Goal: Check status: Check status

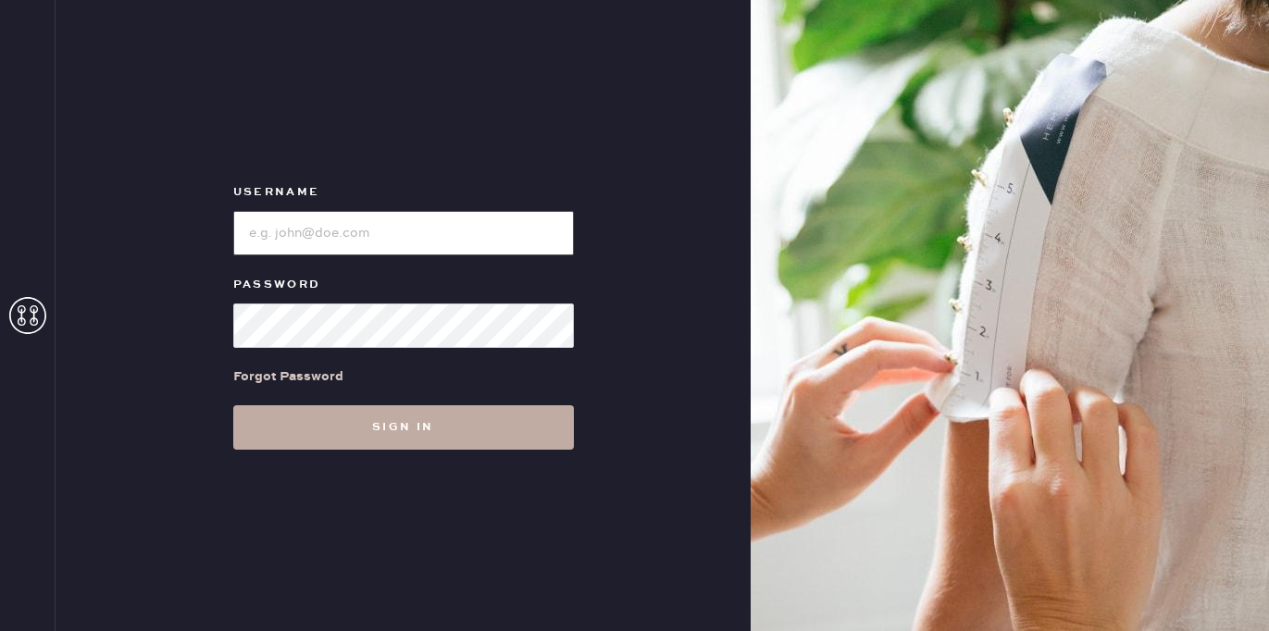
type input "[EMAIL_ADDRESS][DOMAIN_NAME]"
click at [401, 409] on button "Sign in" at bounding box center [403, 427] width 341 height 44
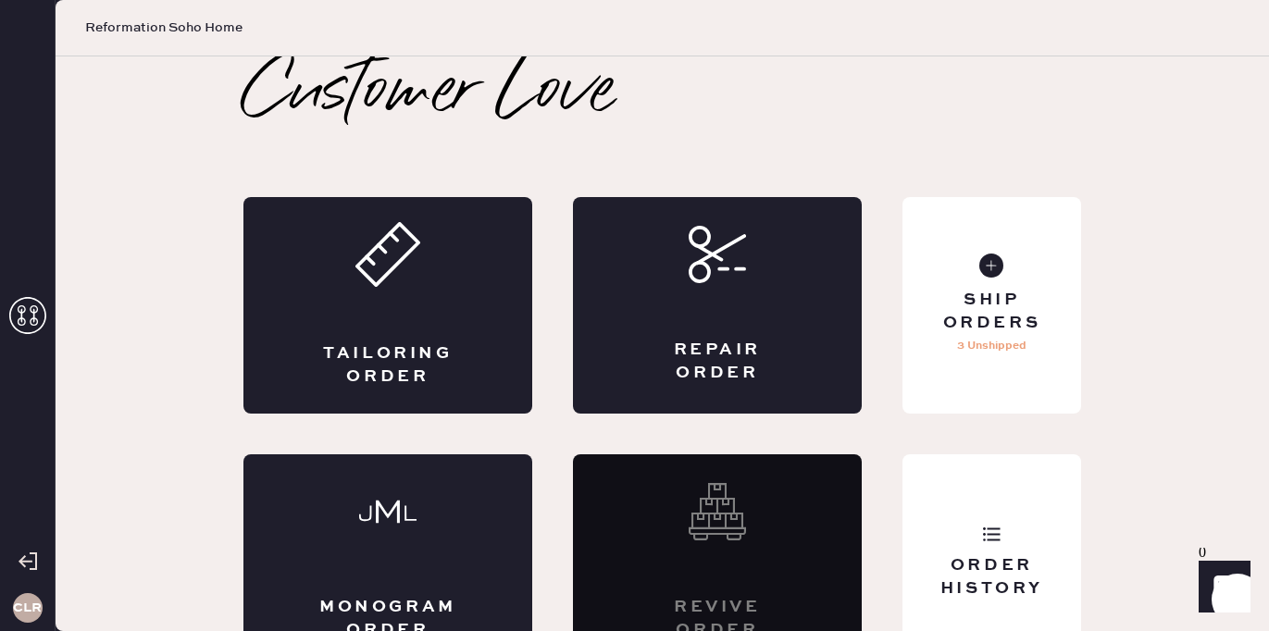
click at [39, 319] on icon at bounding box center [27, 315] width 37 height 37
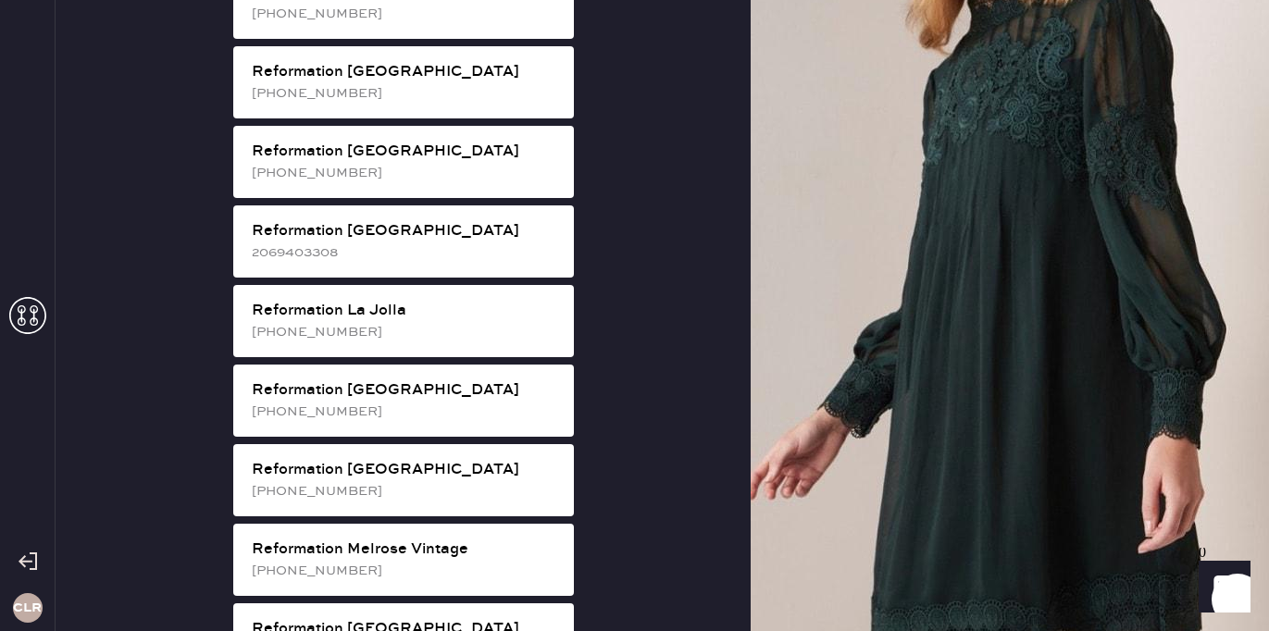
scroll to position [1630, 0]
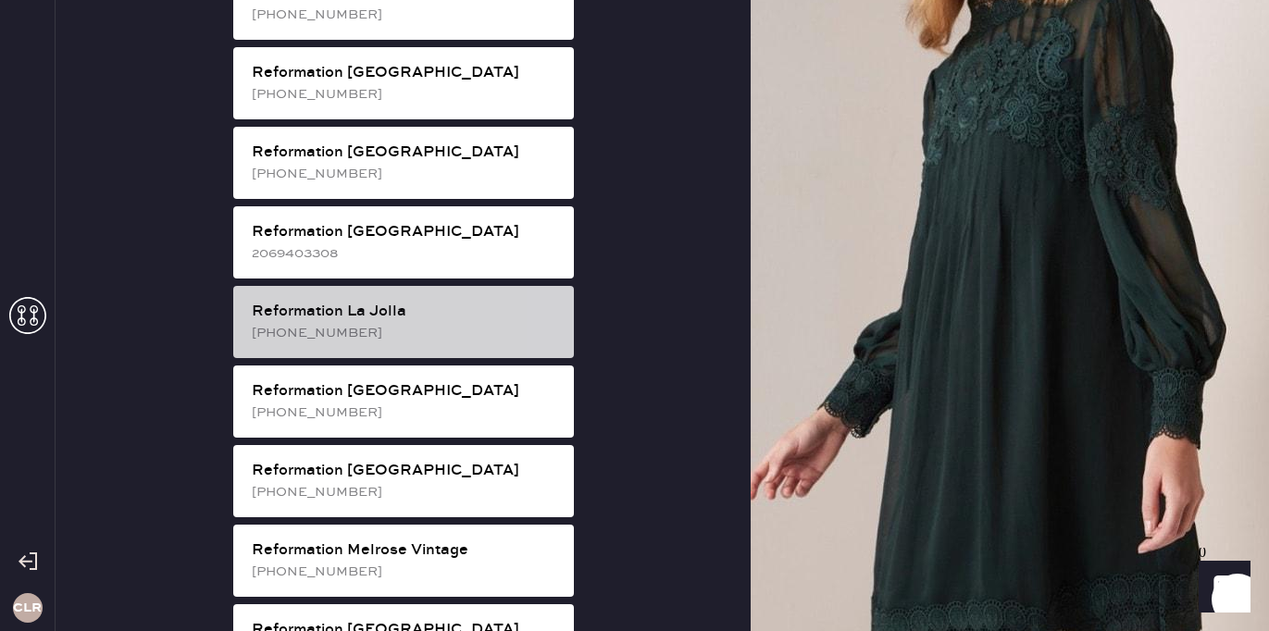
click at [511, 286] on div "Reformation La Jolla [PHONE_NUMBER]" at bounding box center [403, 322] width 341 height 72
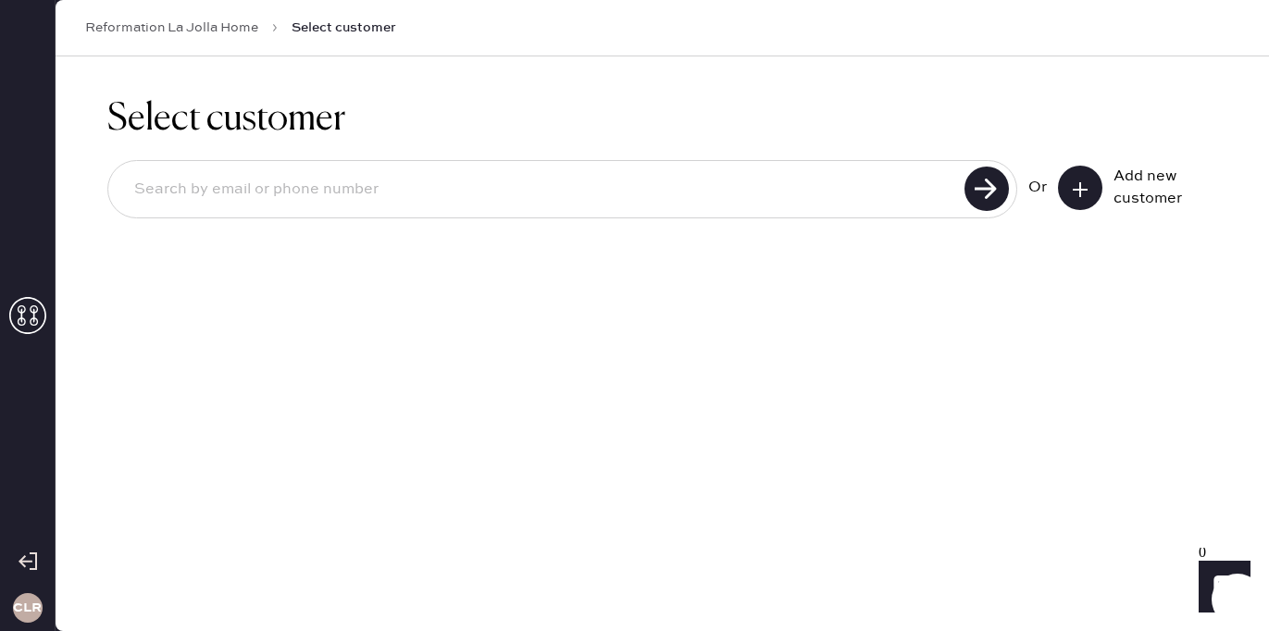
click at [21, 318] on use at bounding box center [27, 315] width 37 height 37
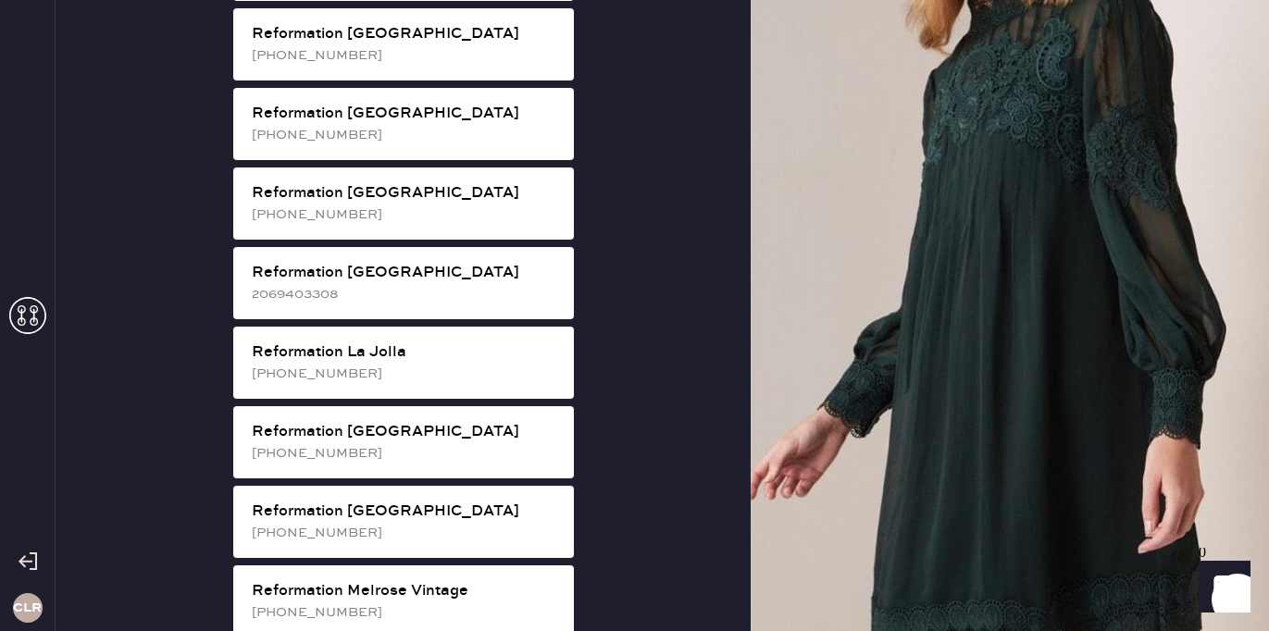
scroll to position [1587, 0]
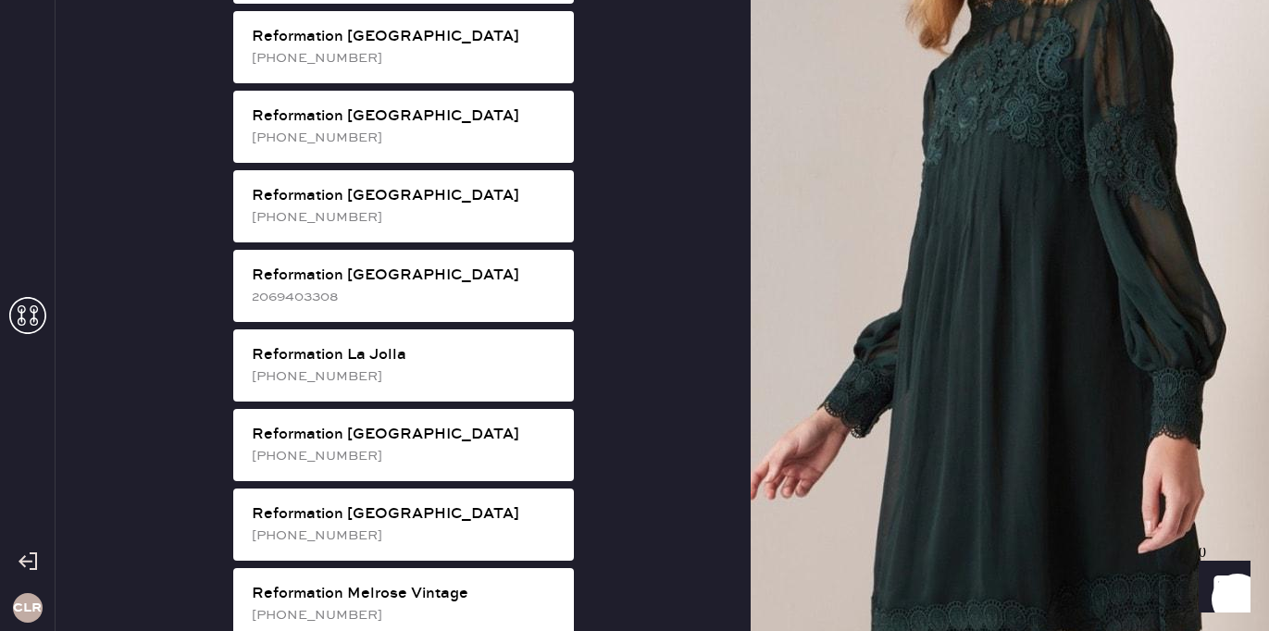
click at [508, 367] on div "[PHONE_NUMBER]" at bounding box center [405, 377] width 307 height 20
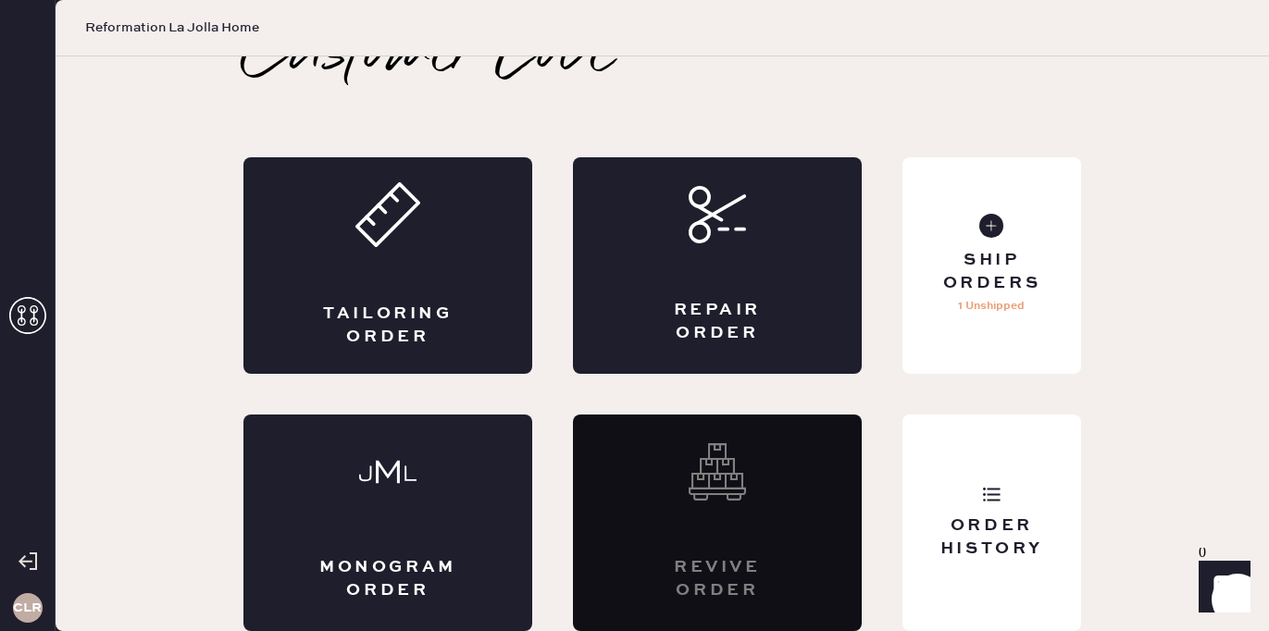
scroll to position [40, 0]
click at [1032, 499] on div "Order History" at bounding box center [992, 523] width 179 height 217
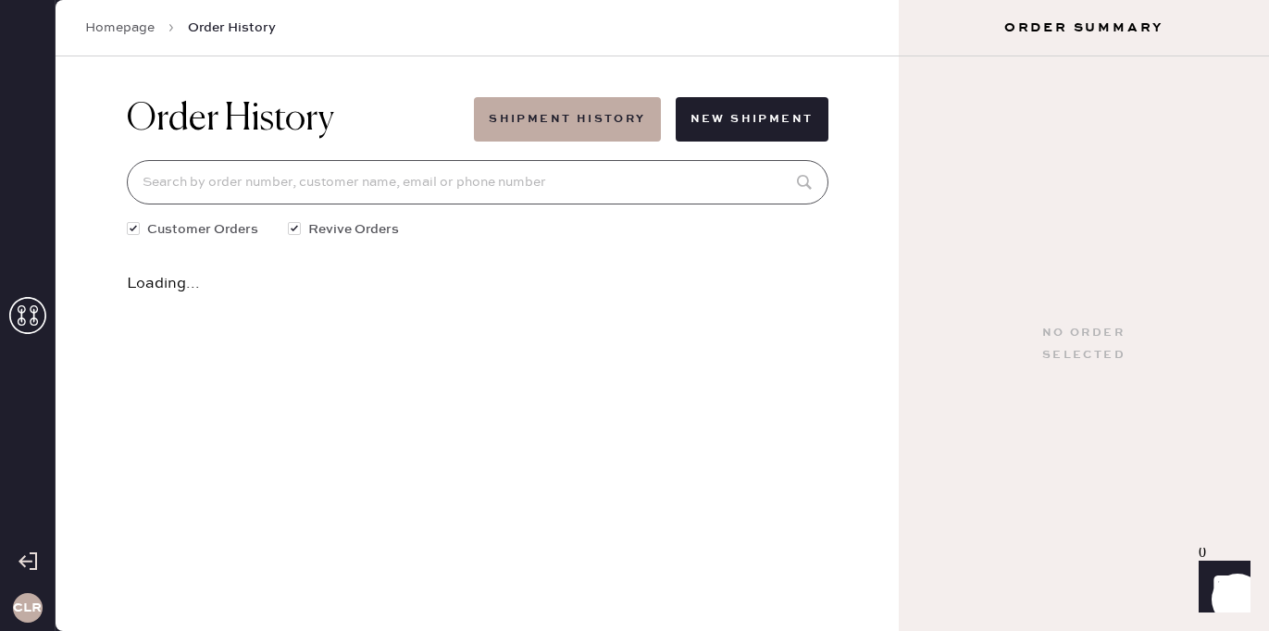
click at [451, 197] on input at bounding box center [478, 182] width 702 height 44
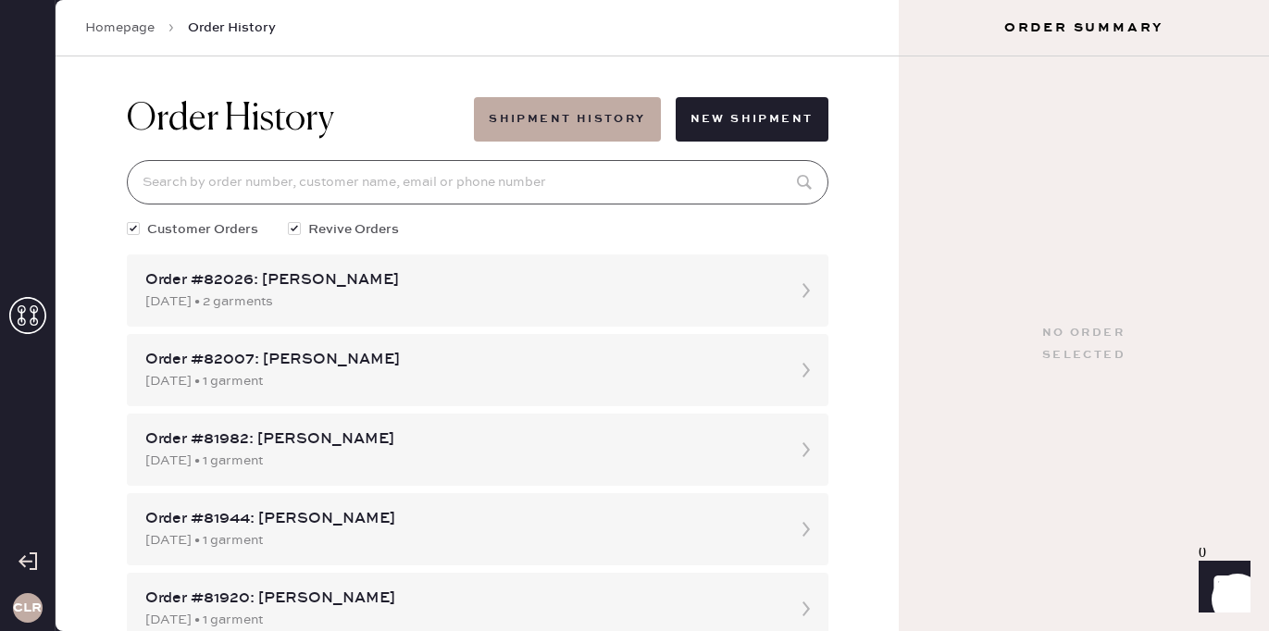
paste input "#825105"
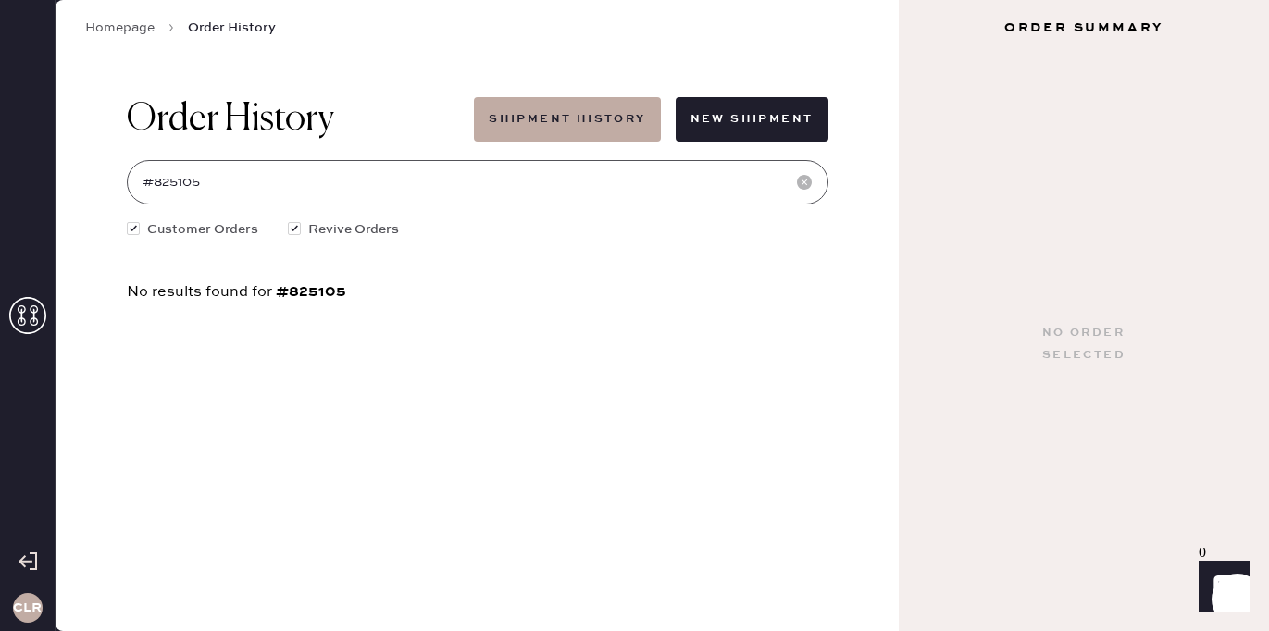
click at [154, 190] on input "#825105" at bounding box center [478, 182] width 702 height 44
type input "825105"
drag, startPoint x: 237, startPoint y: 182, endPoint x: 135, endPoint y: 182, distance: 101.8
click at [135, 182] on input "825105" at bounding box center [478, 182] width 702 height 44
paste input "[DOMAIN_NAME]"
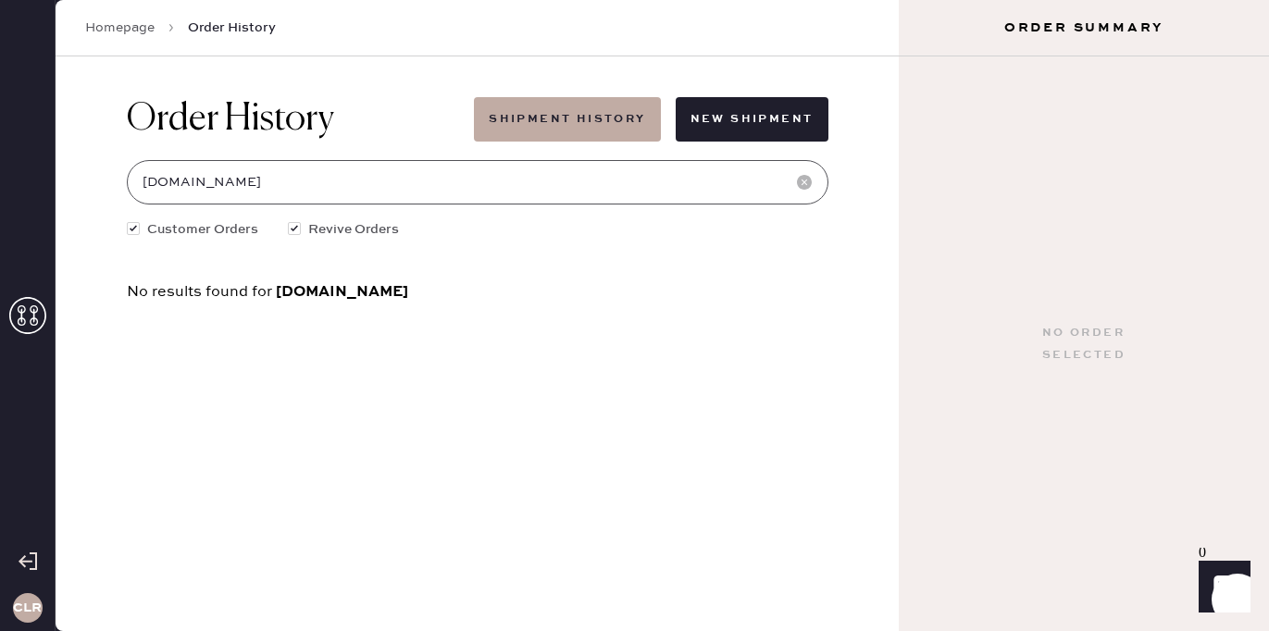
type input "[DOMAIN_NAME]"
